Goal: Transaction & Acquisition: Purchase product/service

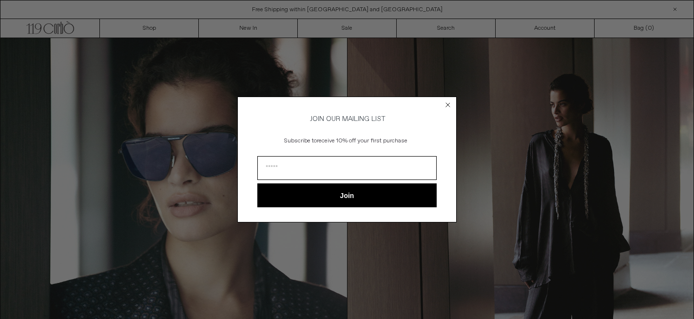
click at [447, 104] on circle "Close dialog" at bounding box center [448, 104] width 9 height 9
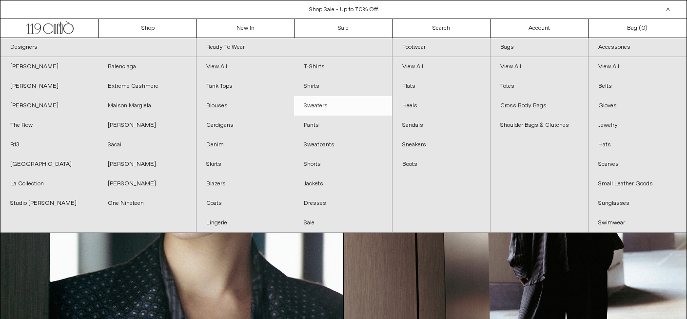
click at [322, 103] on link "Sweaters" at bounding box center [342, 105] width 97 height 19
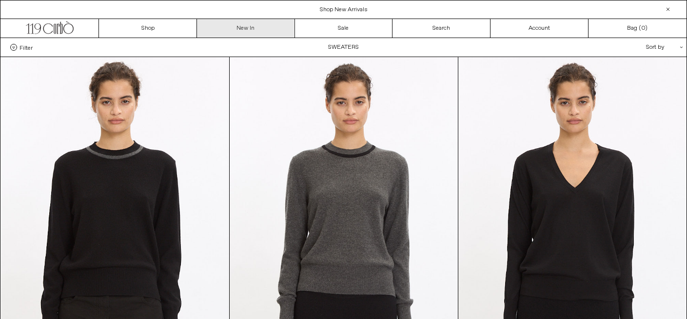
click at [259, 24] on link "New In" at bounding box center [246, 28] width 98 height 19
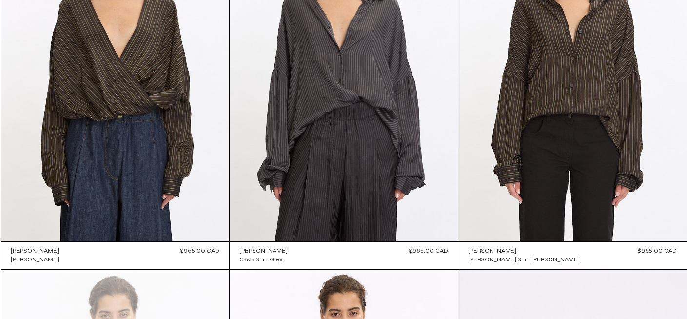
scroll to position [1970, 0]
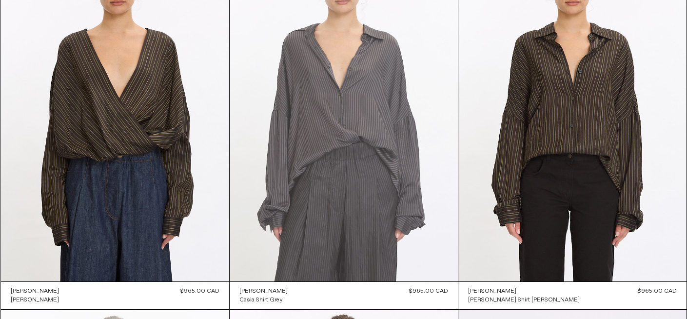
click at [336, 134] on at bounding box center [344, 110] width 228 height 342
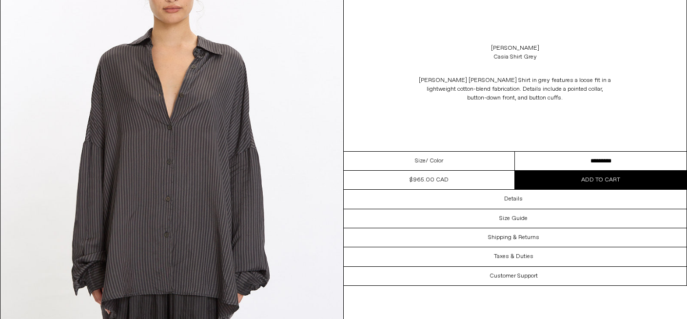
scroll to position [1002, 0]
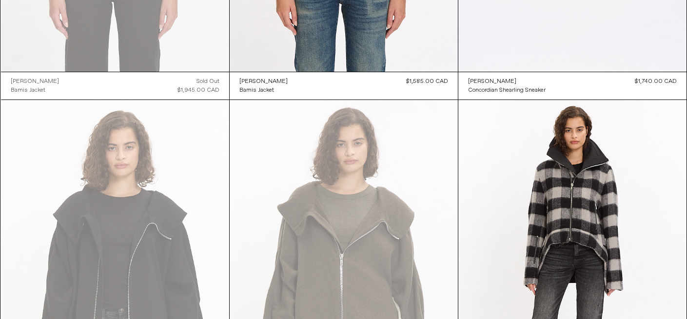
scroll to position [2555, 0]
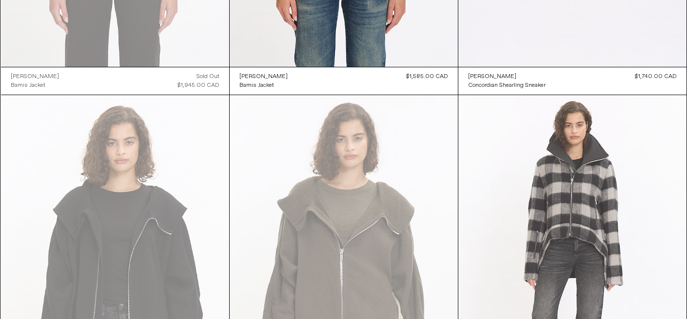
click at [480, 140] on at bounding box center [572, 266] width 228 height 342
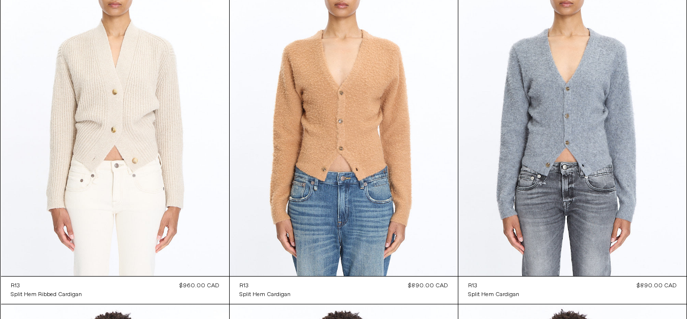
scroll to position [9421, 0]
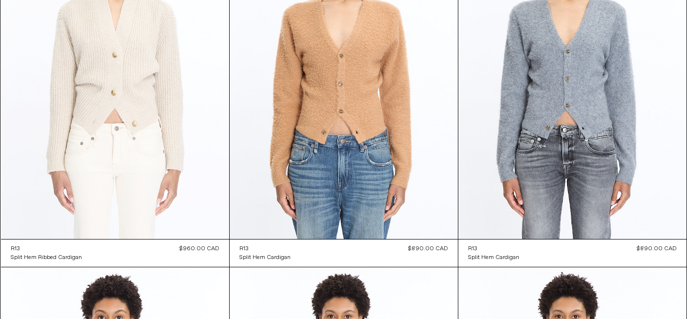
click at [135, 93] on at bounding box center [115, 68] width 228 height 342
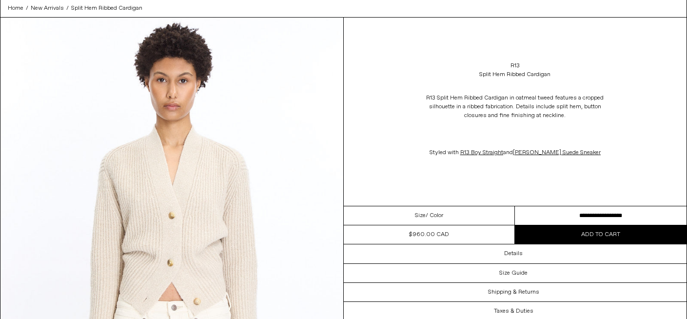
scroll to position [58, 0]
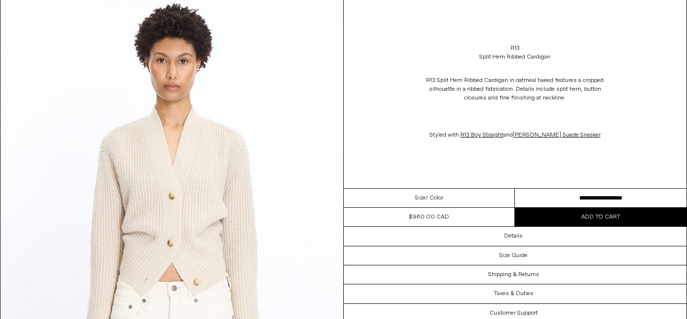
click at [516, 193] on select "**********" at bounding box center [601, 198] width 172 height 19
select select "**********"
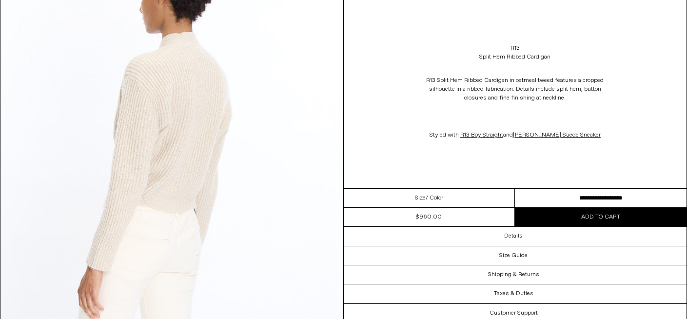
scroll to position [1061, 0]
